Goal: Contribute content: Add original content to the website for others to see

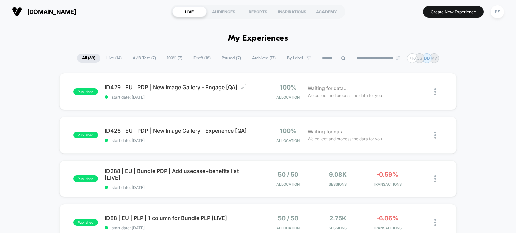
click at [149, 87] on span "ID429 | EU | PDP | New Image Gallery - Engage [QA] Click to edit experience det…" at bounding box center [181, 87] width 153 height 7
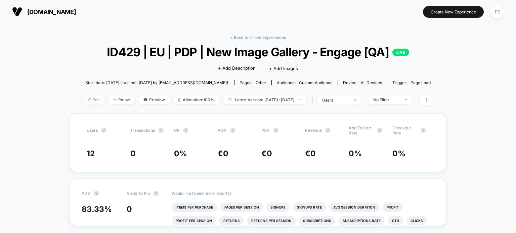
click at [83, 103] on span "Edit" at bounding box center [94, 99] width 22 height 9
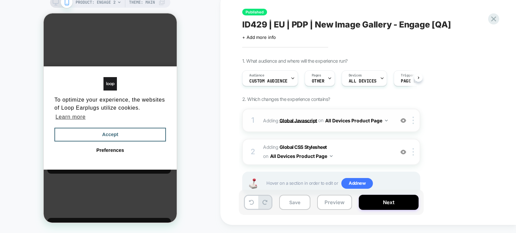
click at [289, 122] on b "Global Javascript" at bounding box center [299, 121] width 38 height 6
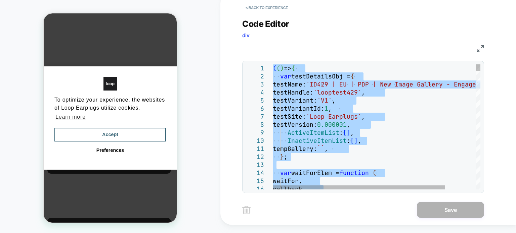
type textarea "**********"
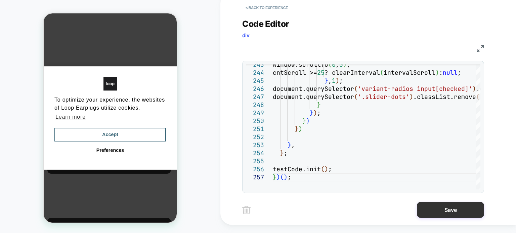
scroll to position [13, 0]
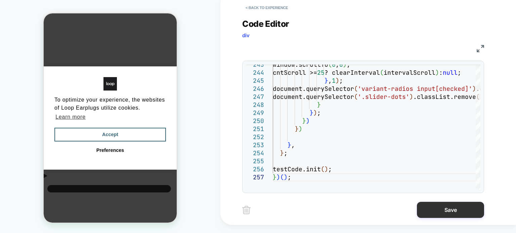
click at [482, 209] on button "Save" at bounding box center [450, 210] width 67 height 16
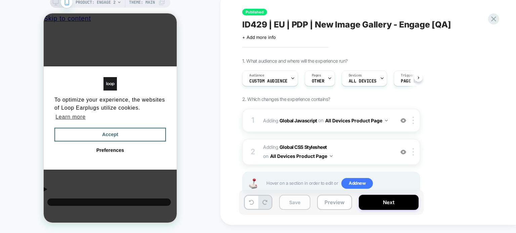
scroll to position [0, 0]
click at [296, 205] on button "Save" at bounding box center [294, 202] width 31 height 15
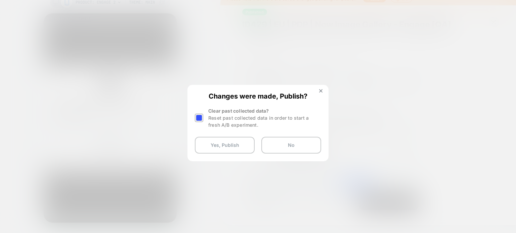
click at [196, 116] on div at bounding box center [199, 118] width 8 height 8
click at [215, 154] on div "Changes were made, Publish? Clear past collected data? Reset past collected dat…" at bounding box center [258, 123] width 140 height 75
click at [216, 152] on button "Yes, Publish" at bounding box center [225, 145] width 60 height 17
